Goal: Task Accomplishment & Management: Use online tool/utility

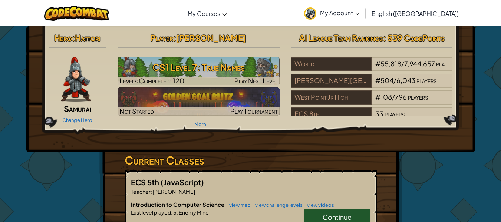
scroll to position [37, 0]
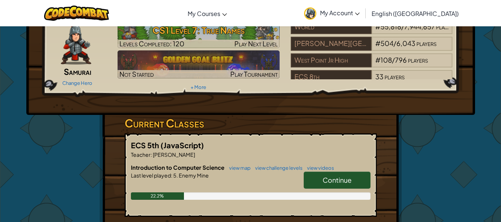
click at [328, 183] on span "Continue" at bounding box center [337, 180] width 29 height 9
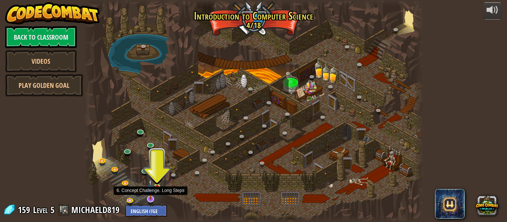
click at [151, 200] on img at bounding box center [150, 189] width 9 height 21
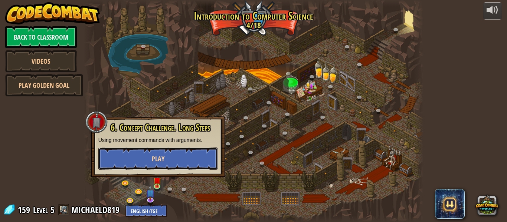
click at [153, 162] on span "Play" at bounding box center [158, 158] width 13 height 9
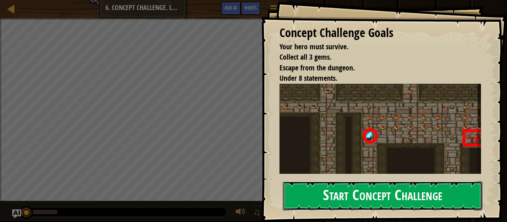
click at [345, 191] on button "Start Concept Challenge" at bounding box center [383, 195] width 200 height 29
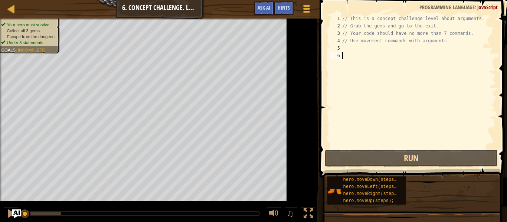
click at [326, 51] on span at bounding box center [413, 78] width 193 height 200
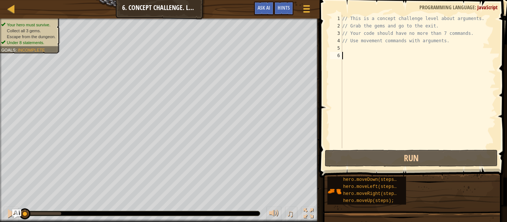
click at [369, 56] on div "// This is a concept challenge level about arguments. // Grab the gems and go t…" at bounding box center [418, 89] width 155 height 148
click at [370, 60] on div "// This is a concept challenge level about arguments. // Grab the gems and go t…" at bounding box center [418, 89] width 155 height 148
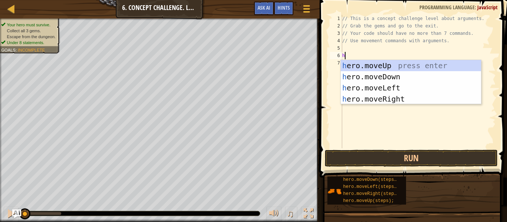
scroll to position [3, 0]
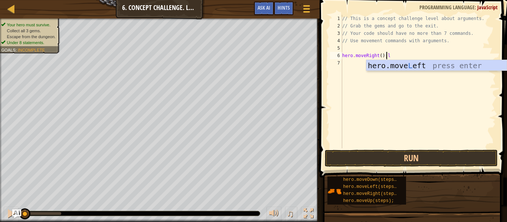
type textarea "hero.moveRight();"
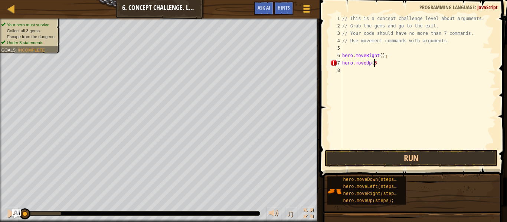
scroll to position [3, 3]
type textarea "hero.moveUp(3);"
type textarea "hero.moveRight(2);"
type textarea "hero.moveDown(3);"
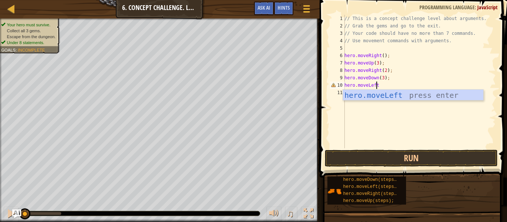
scroll to position [3, 2]
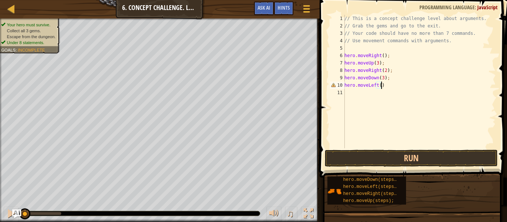
type textarea "hero.moveLeft();"
type textarea "hero.moveUp(2);"
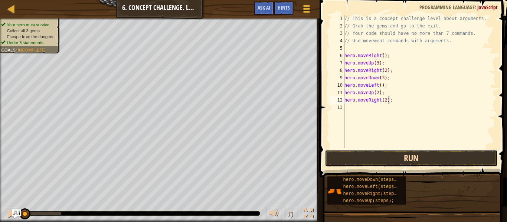
click at [402, 151] on button "Run" at bounding box center [411, 158] width 173 height 17
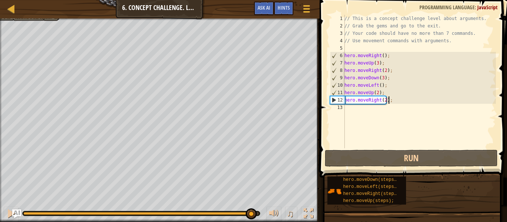
drag, startPoint x: 88, startPoint y: 215, endPoint x: 253, endPoint y: 210, distance: 164.9
click at [253, 210] on div at bounding box center [251, 214] width 11 height 11
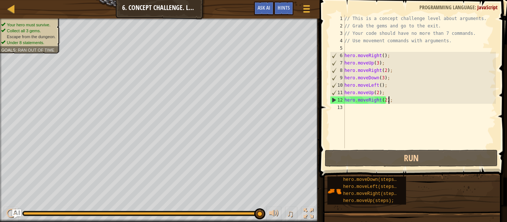
click at [384, 100] on div "// This is a concept challenge level about arguments. // Grab the gems and go t…" at bounding box center [419, 89] width 153 height 148
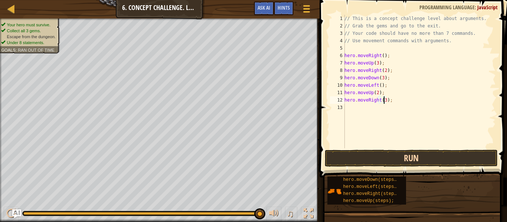
type textarea "hero.moveRight(3);"
click at [400, 160] on button "Run" at bounding box center [411, 158] width 173 height 17
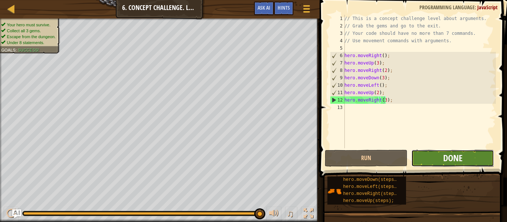
click at [449, 157] on span "Done" at bounding box center [452, 158] width 19 height 12
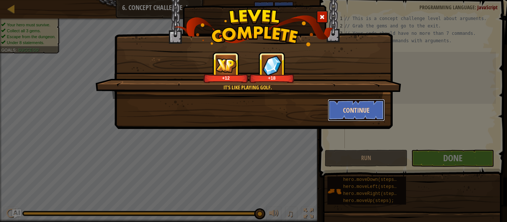
click at [354, 111] on button "Continue" at bounding box center [357, 110] width 58 height 22
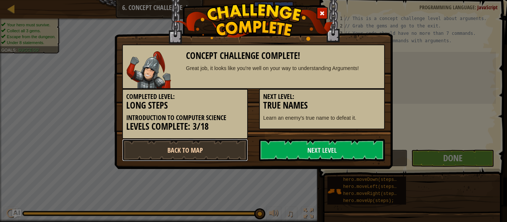
click at [206, 153] on link "Back to Map" at bounding box center [185, 150] width 126 height 22
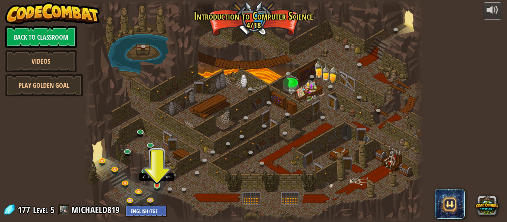
click at [159, 185] on img at bounding box center [157, 177] width 8 height 18
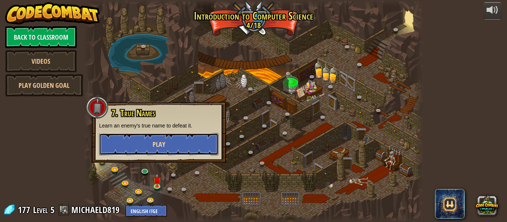
click at [166, 141] on button "Play" at bounding box center [158, 144] width 119 height 22
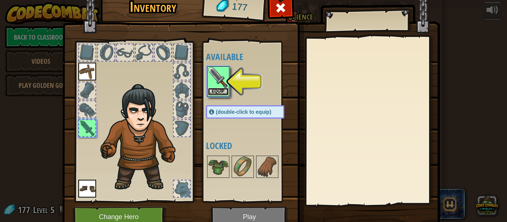
click at [213, 91] on button "Equip" at bounding box center [218, 92] width 21 height 8
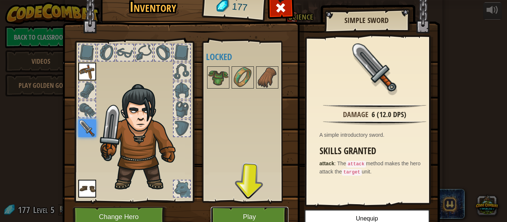
click at [255, 214] on button "Play" at bounding box center [250, 217] width 78 height 20
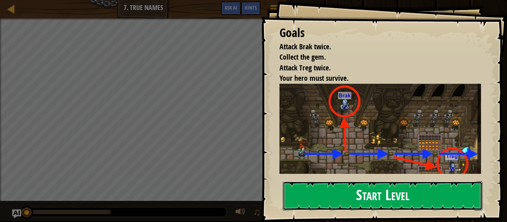
click at [332, 196] on button "Start Level" at bounding box center [383, 195] width 200 height 29
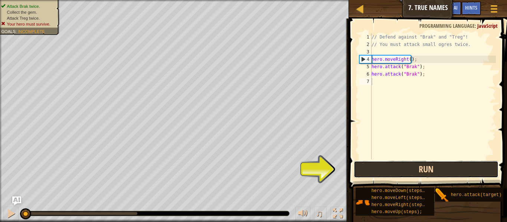
click at [394, 172] on button "Run" at bounding box center [426, 169] width 145 height 17
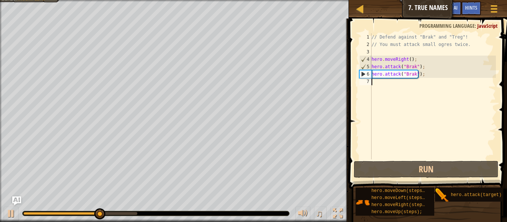
click at [403, 91] on div "// Defend against "Brak" and "Treg"! // You must attack small ogres twice. hero…" at bounding box center [433, 103] width 126 height 141
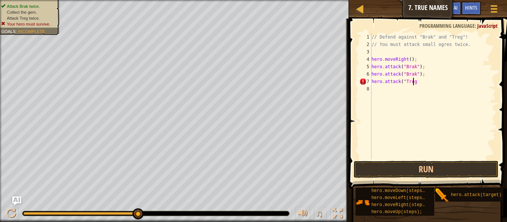
scroll to position [3, 3]
type textarea "hero.attack("Treg")"
